Goal: Find specific page/section: Find specific page/section

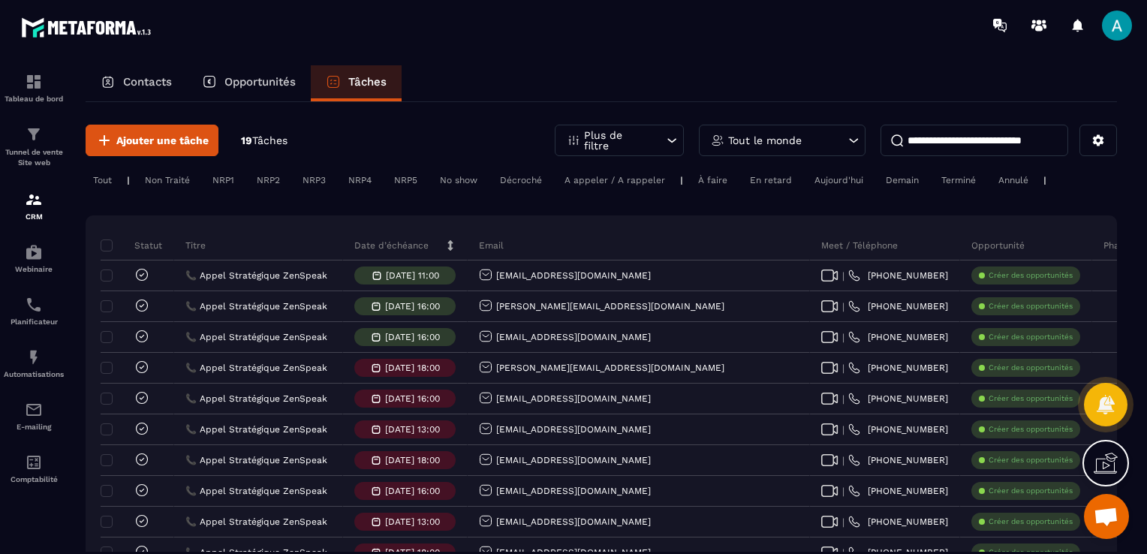
click at [137, 94] on div "Contacts" at bounding box center [136, 83] width 101 height 36
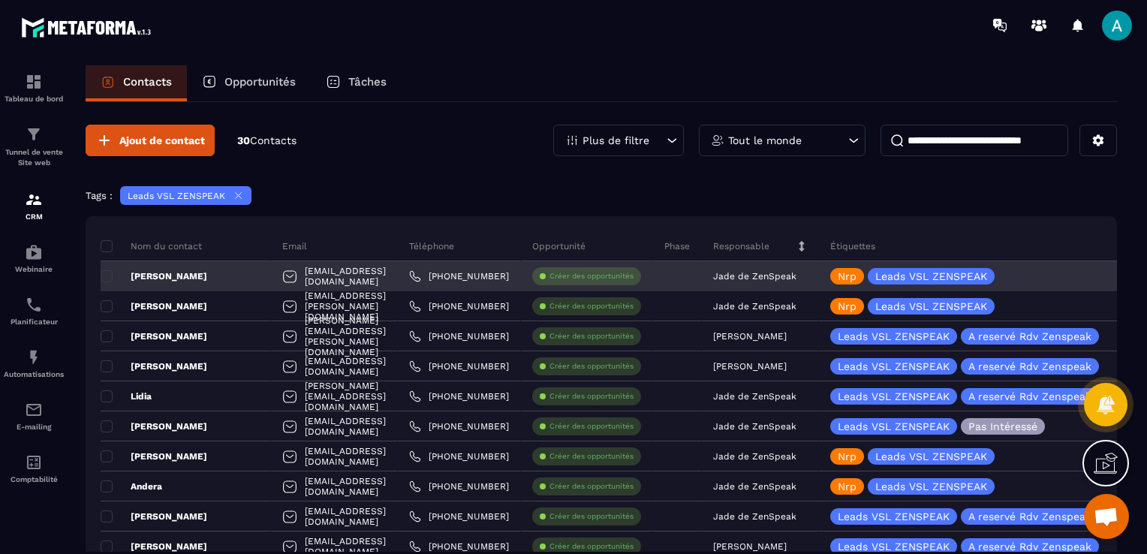
click at [318, 270] on div "[EMAIL_ADDRESS][DOMAIN_NAME]" at bounding box center [334, 276] width 127 height 30
click at [319, 273] on div "[EMAIL_ADDRESS][DOMAIN_NAME]" at bounding box center [334, 276] width 127 height 30
drag, startPoint x: 319, startPoint y: 273, endPoint x: 357, endPoint y: 281, distance: 39.2
click at [357, 281] on div "[EMAIL_ADDRESS][DOMAIN_NAME]" at bounding box center [334, 276] width 127 height 30
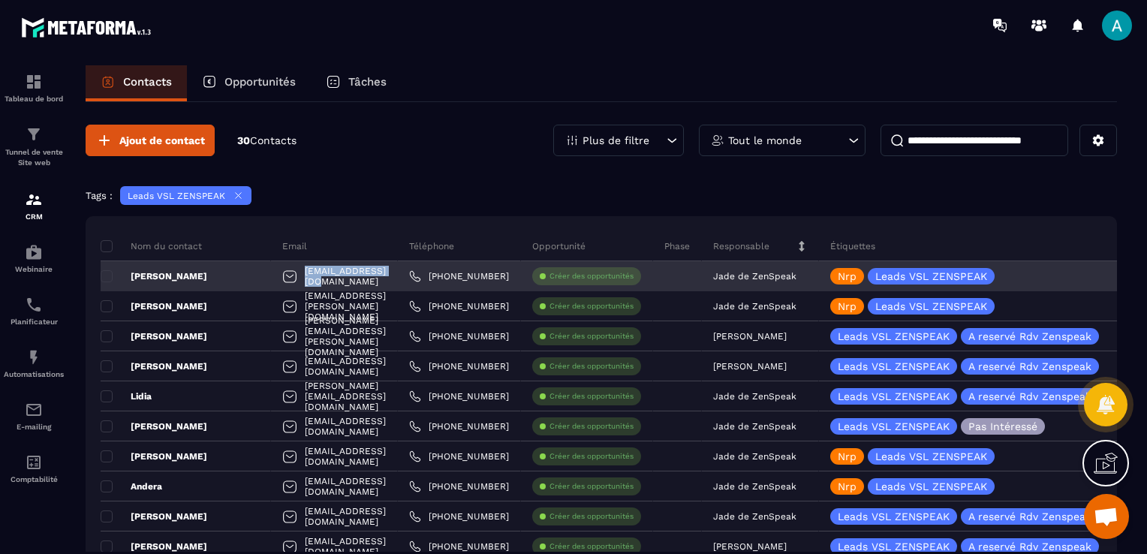
click at [357, 281] on div "[EMAIL_ADDRESS][DOMAIN_NAME]" at bounding box center [334, 276] width 127 height 30
click at [155, 274] on p "[PERSON_NAME]" at bounding box center [154, 276] width 107 height 12
